Goal: Transaction & Acquisition: Purchase product/service

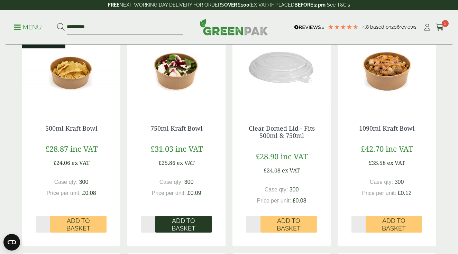
click at [182, 223] on span "Add to Basket" at bounding box center [183, 224] width 47 height 15
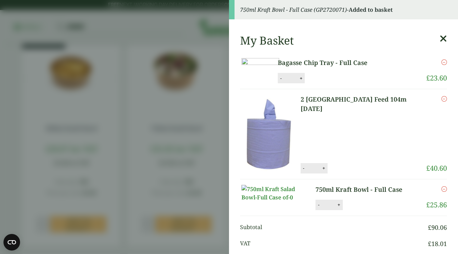
click at [441, 39] on icon at bounding box center [443, 39] width 7 height 10
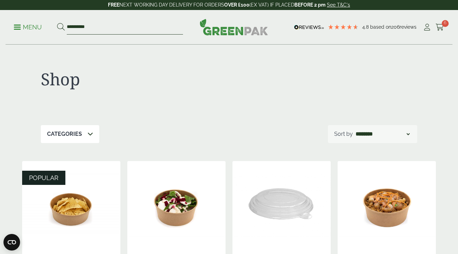
click at [97, 22] on input "**********" at bounding box center [125, 27] width 116 height 15
type input "*"
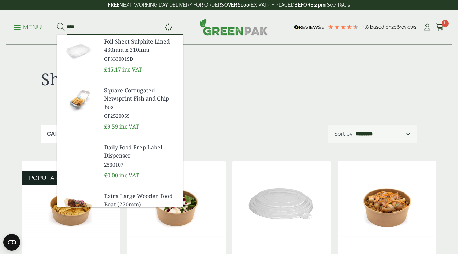
type input "****"
click at [61, 27] on button at bounding box center [61, 27] width 8 height 9
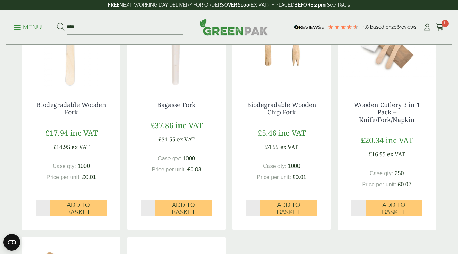
scroll to position [161, 0]
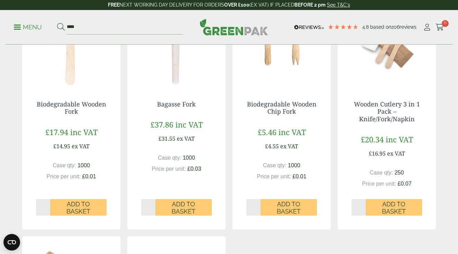
click at [47, 206] on input "*" at bounding box center [43, 207] width 14 height 17
type input "*"
click at [47, 206] on input "*" at bounding box center [43, 207] width 14 height 17
click at [78, 204] on span "Add to Basket" at bounding box center [78, 208] width 47 height 15
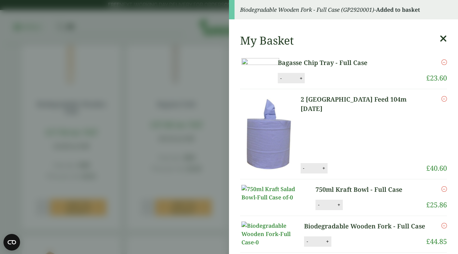
click at [444, 39] on icon at bounding box center [443, 39] width 7 height 10
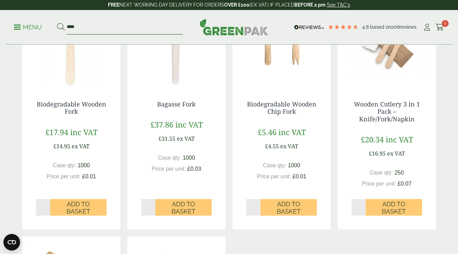
click at [108, 27] on input "****" at bounding box center [125, 27] width 116 height 15
type input "*"
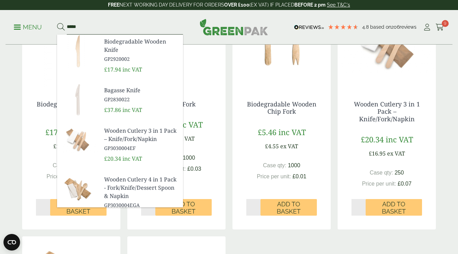
type input "*****"
click at [128, 50] on span "Biodegradable Wooden Knife" at bounding box center [140, 45] width 73 height 17
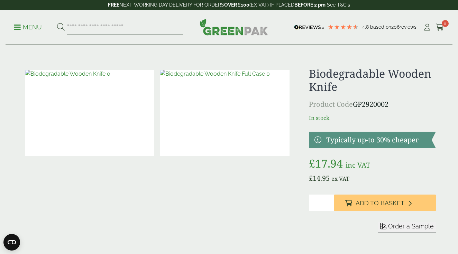
type input "*"
click at [328, 202] on input "*" at bounding box center [321, 203] width 25 height 17
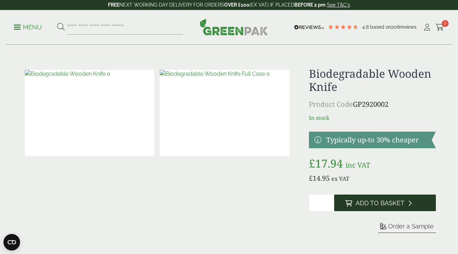
click at [377, 204] on span "Add to Basket" at bounding box center [380, 204] width 49 height 8
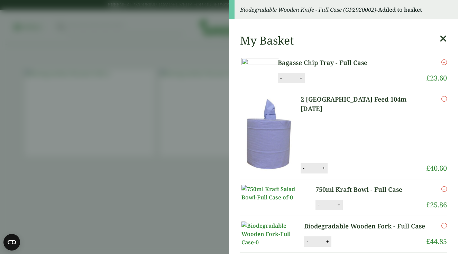
click at [444, 39] on icon at bounding box center [443, 39] width 7 height 10
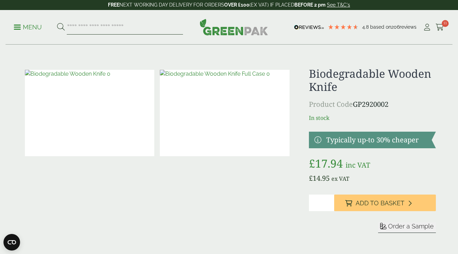
click at [132, 31] on input "search" at bounding box center [125, 27] width 116 height 15
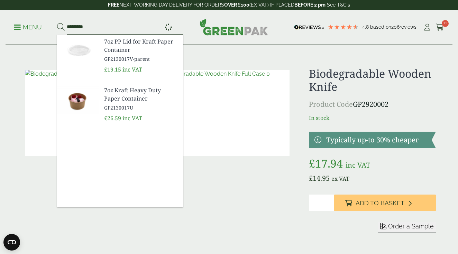
type input "*********"
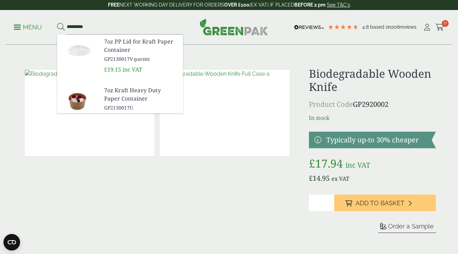
drag, startPoint x: 132, startPoint y: 31, endPoint x: 127, endPoint y: 91, distance: 60.4
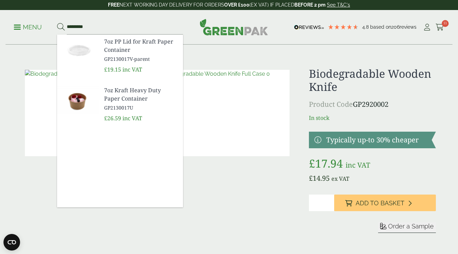
click at [122, 97] on span "7oz Kraft Heavy Duty Paper Container" at bounding box center [140, 94] width 73 height 17
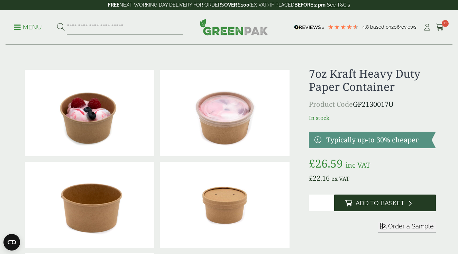
click at [372, 201] on span "Add to Basket" at bounding box center [380, 204] width 49 height 8
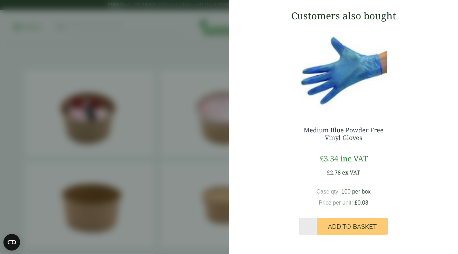
scroll to position [438, 0]
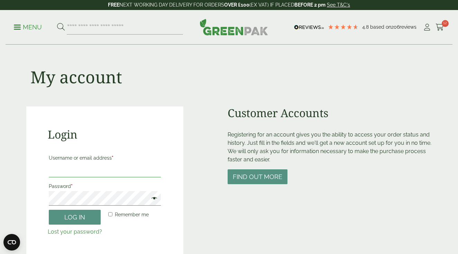
type input "**********"
click at [75, 217] on button "Log in" at bounding box center [75, 217] width 52 height 15
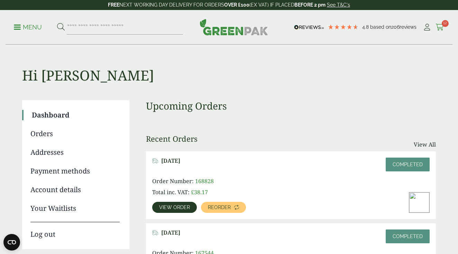
click at [443, 28] on icon at bounding box center [439, 27] width 9 height 7
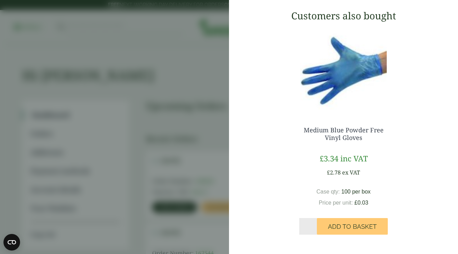
scroll to position [429, 0]
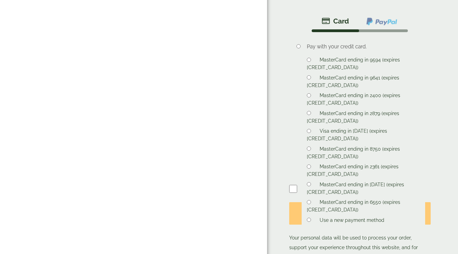
scroll to position [436, 0]
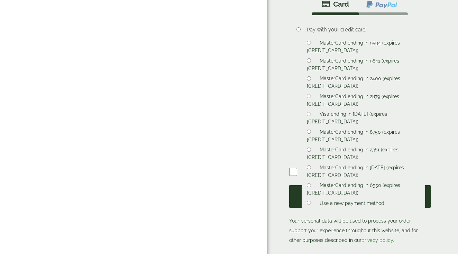
click at [355, 194] on button "Place order" at bounding box center [359, 196] width 141 height 22
